Goal: Transaction & Acquisition: Obtain resource

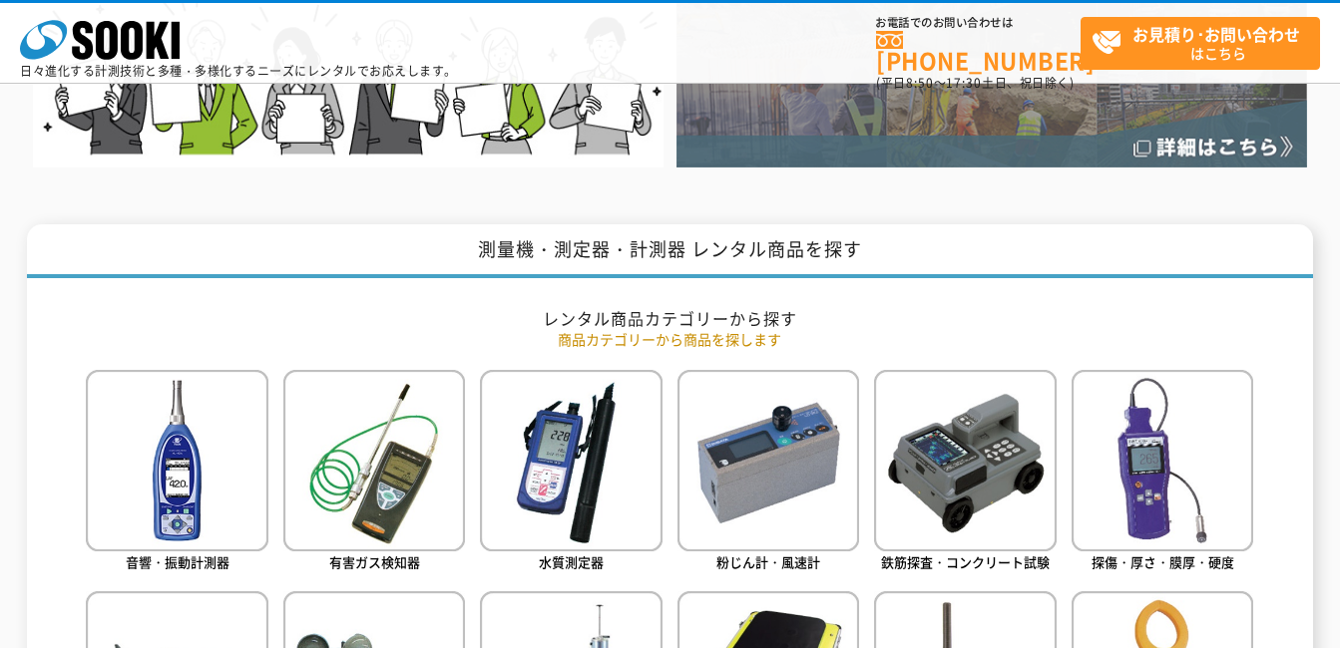
scroll to position [698, 0]
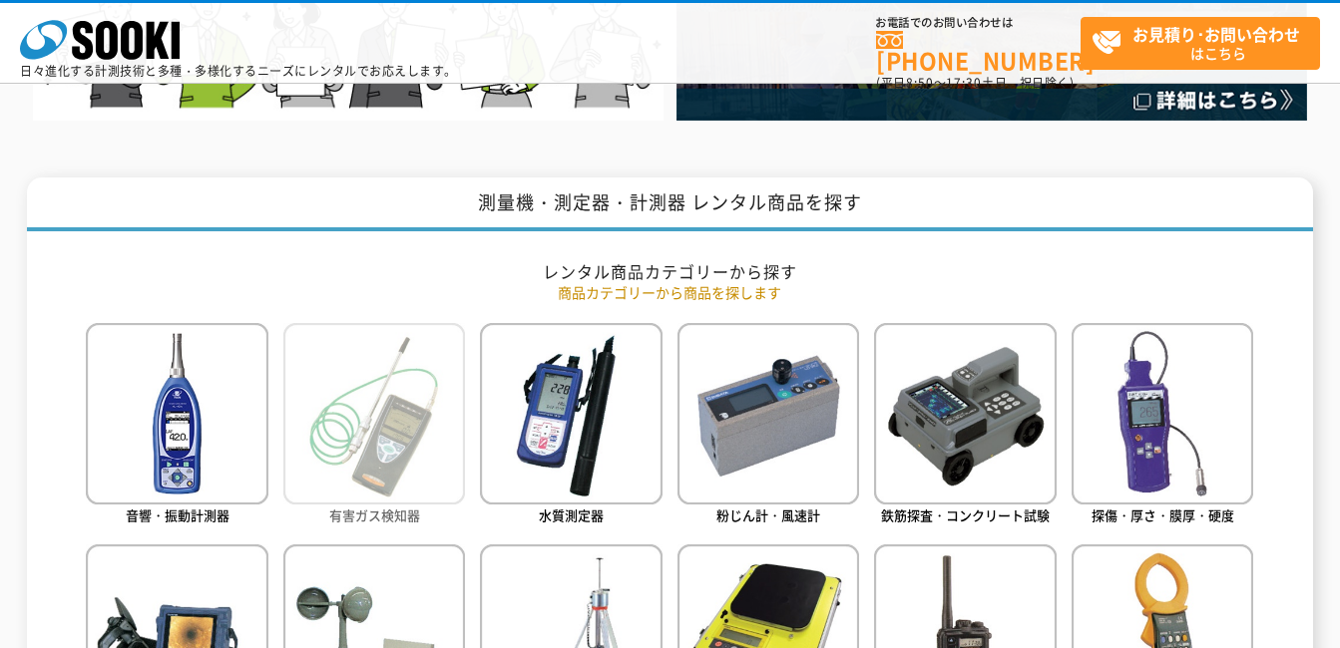
click at [341, 453] on img at bounding box center [374, 414] width 182 height 182
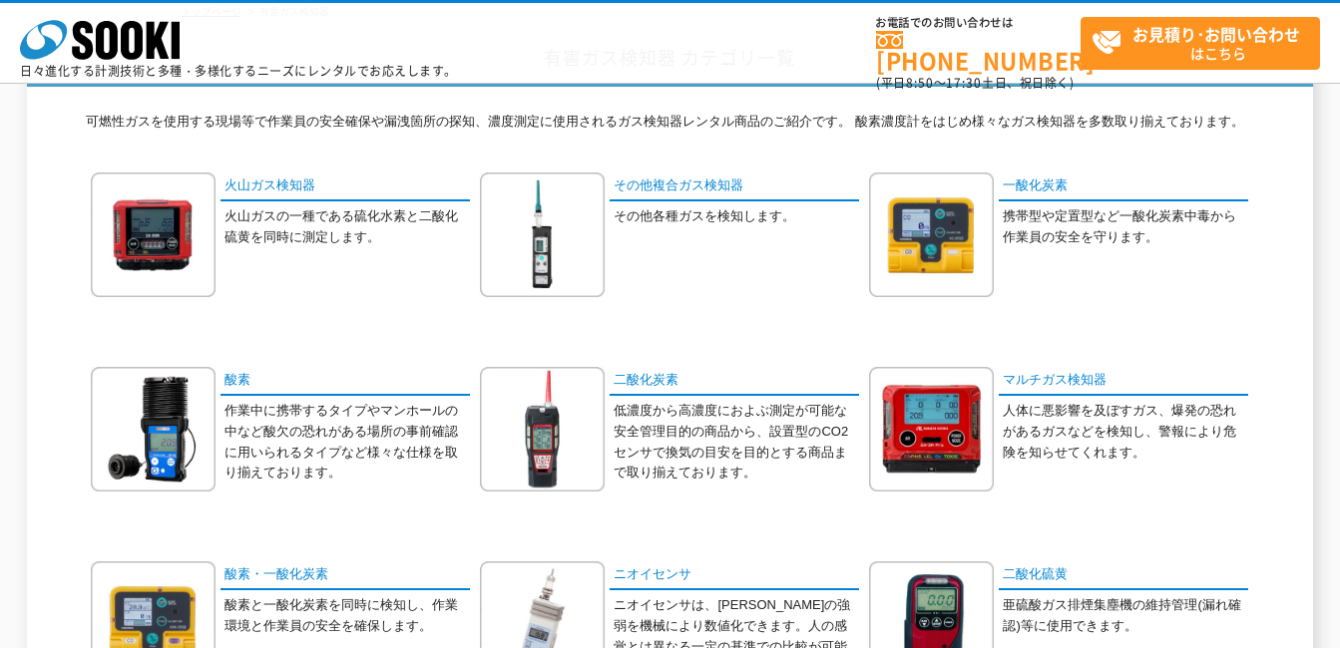
scroll to position [200, 0]
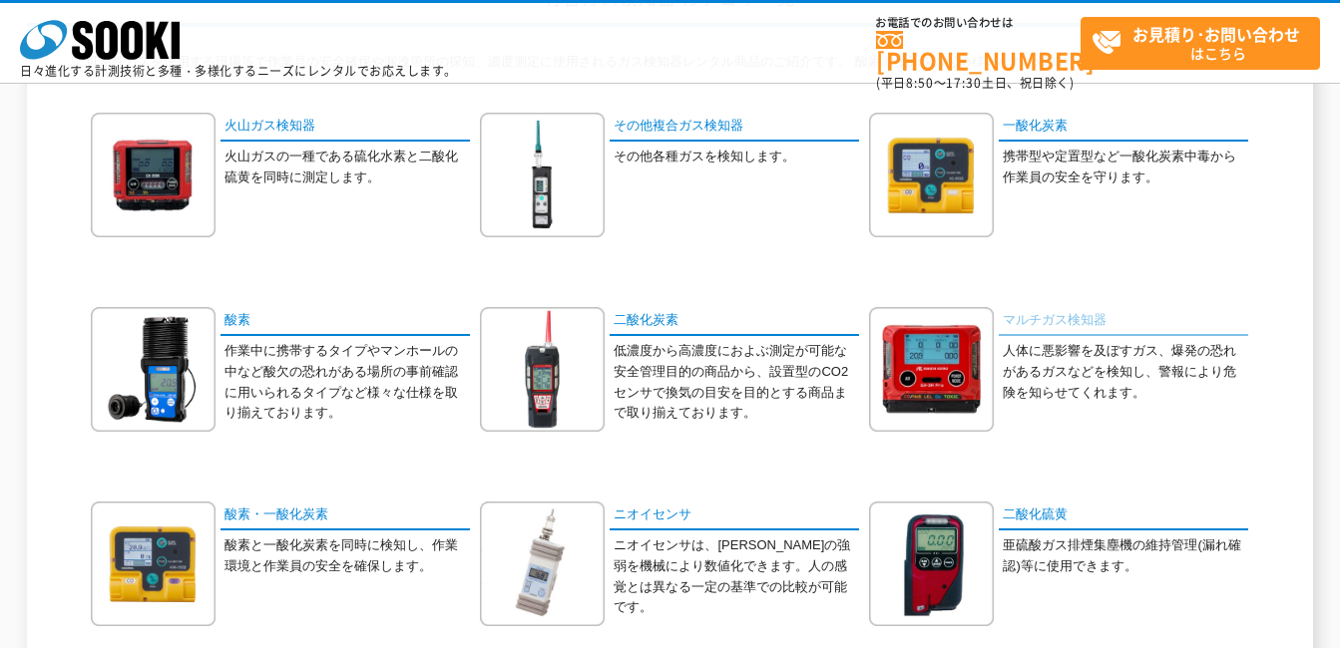
click at [1051, 323] on link "マルチガス検知器" at bounding box center [1123, 321] width 249 height 29
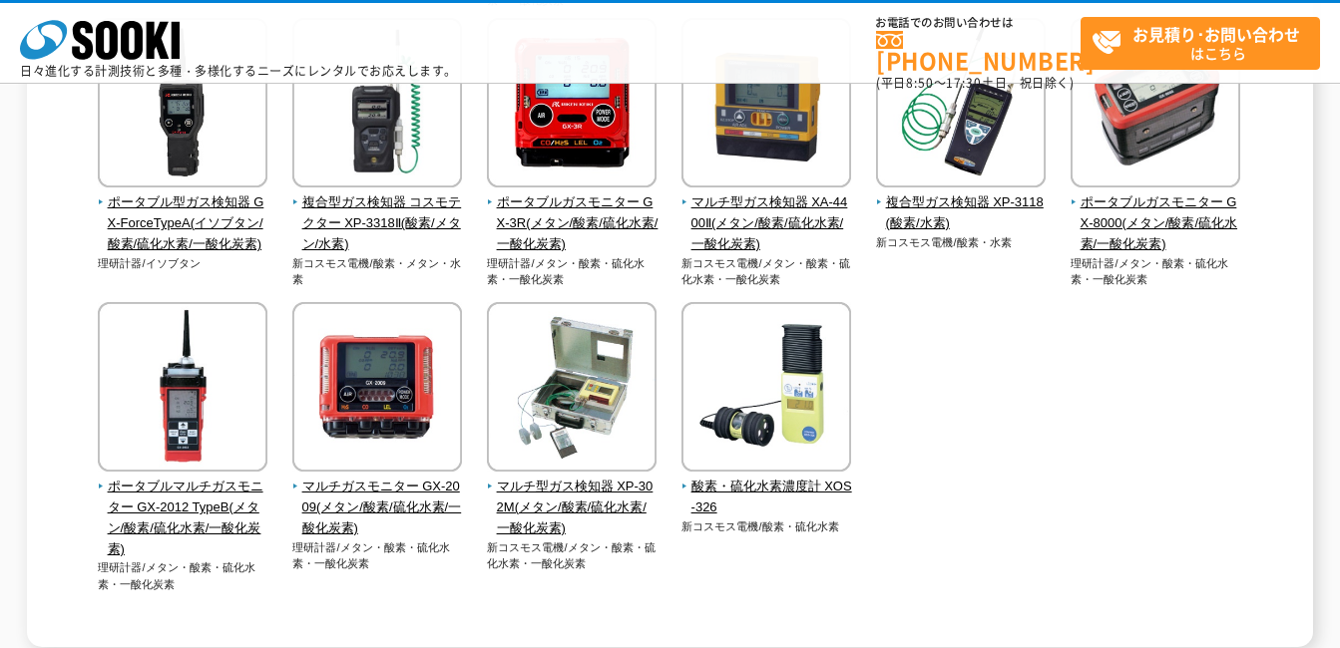
scroll to position [599, 0]
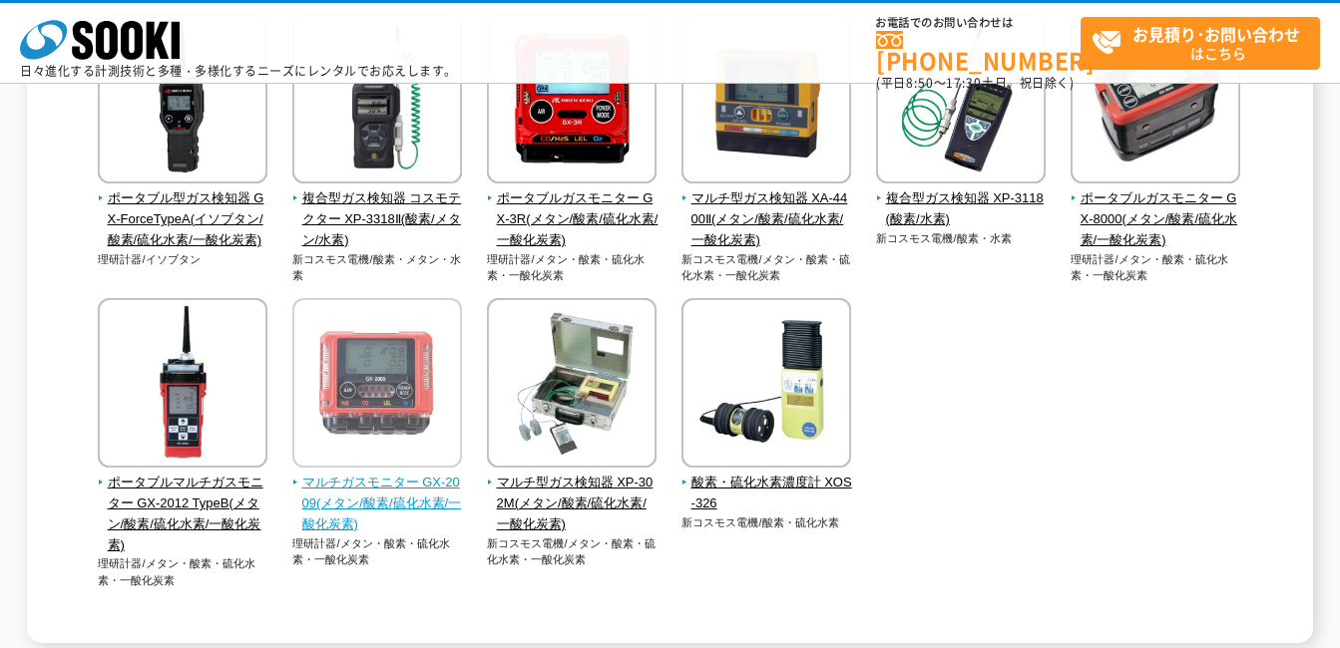
click at [397, 497] on span "マルチガスモニター GX-2009(メタン/酸素/硫化水素/一酸化炭素)" at bounding box center [377, 504] width 171 height 62
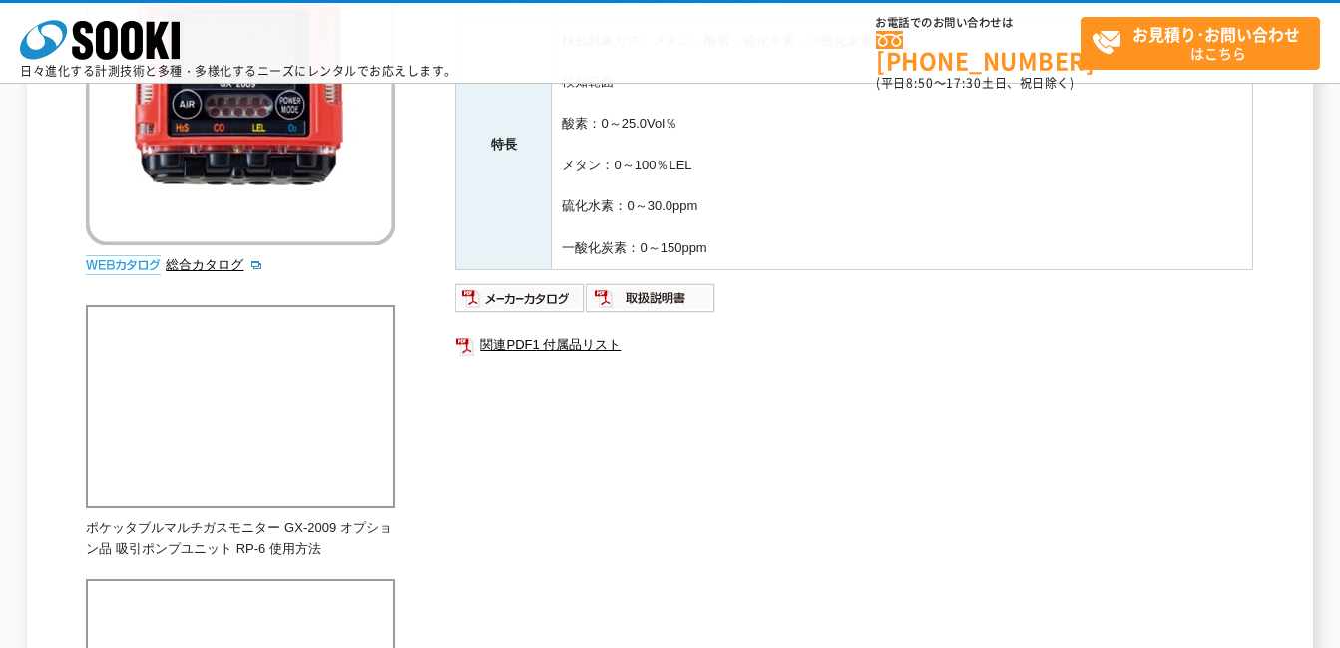
scroll to position [399, 0]
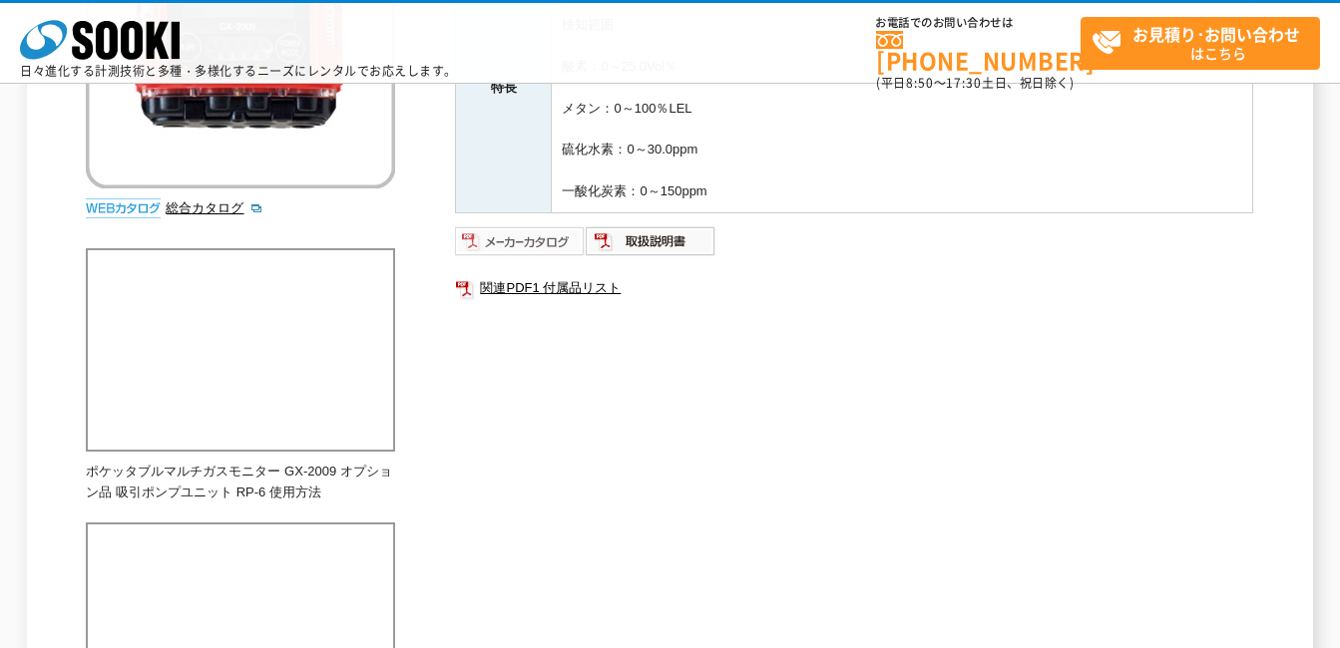
click at [510, 246] on img at bounding box center [520, 241] width 131 height 32
click at [644, 242] on img at bounding box center [651, 241] width 131 height 32
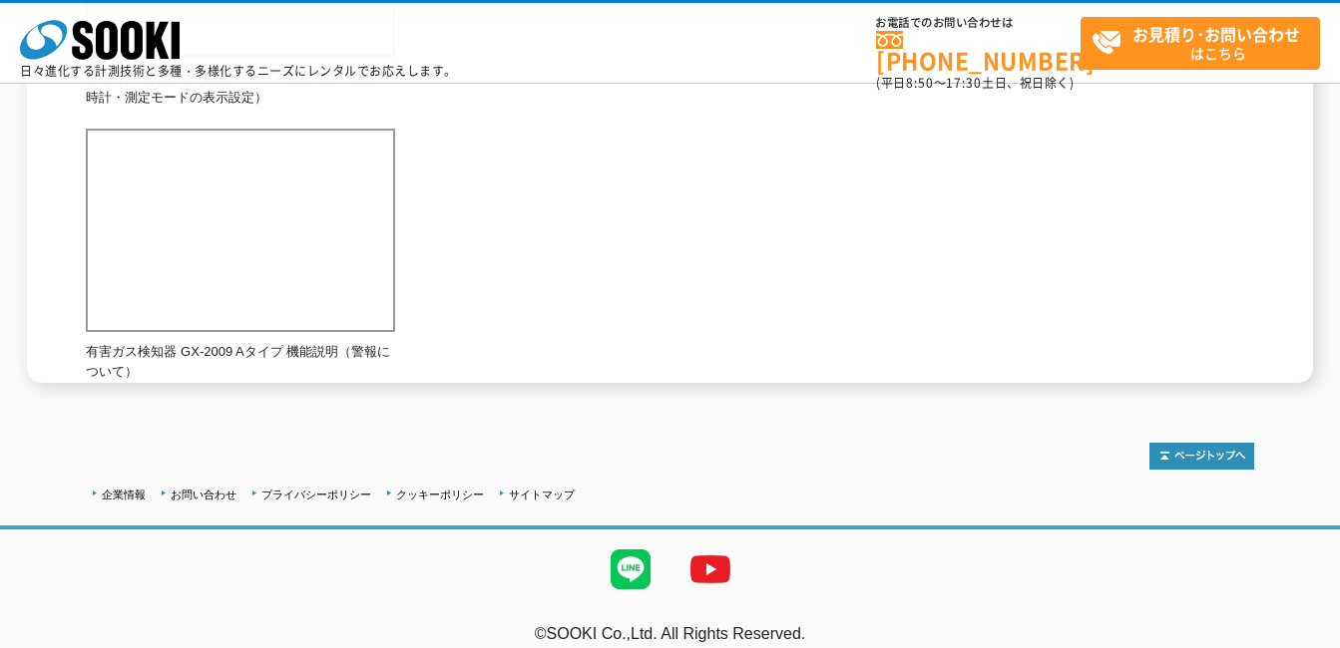
scroll to position [1341, 0]
